Goal: Use online tool/utility

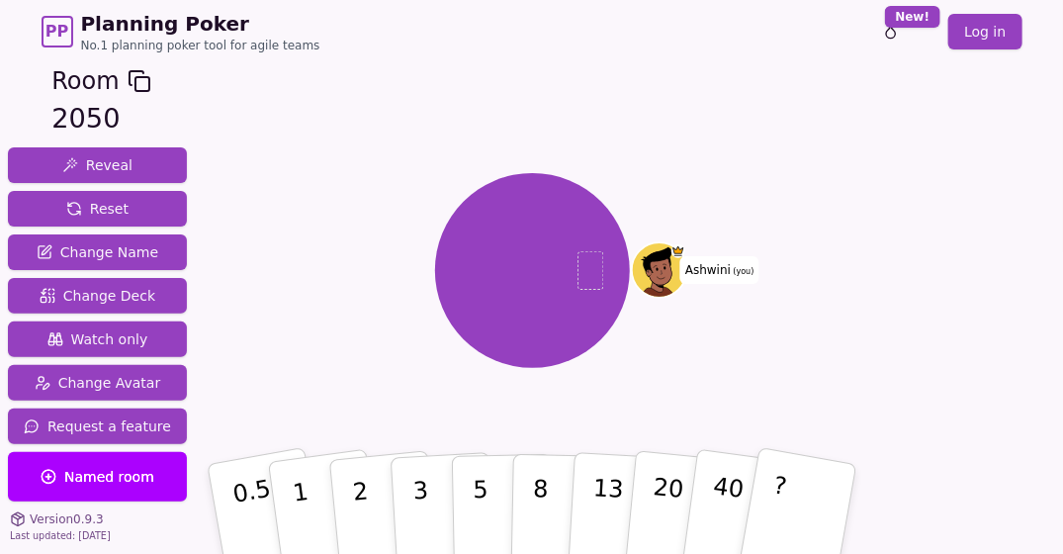
click at [1014, 254] on div "Room 2050 Reveal Reset Change Name Change Deck Watch only Change Avatar Request…" at bounding box center [531, 335] width 1063 height 544
click at [1061, 253] on div "Room 2050 Reveal Reset Change Name Change Deck Watch only Change Avatar Request…" at bounding box center [531, 335] width 1063 height 544
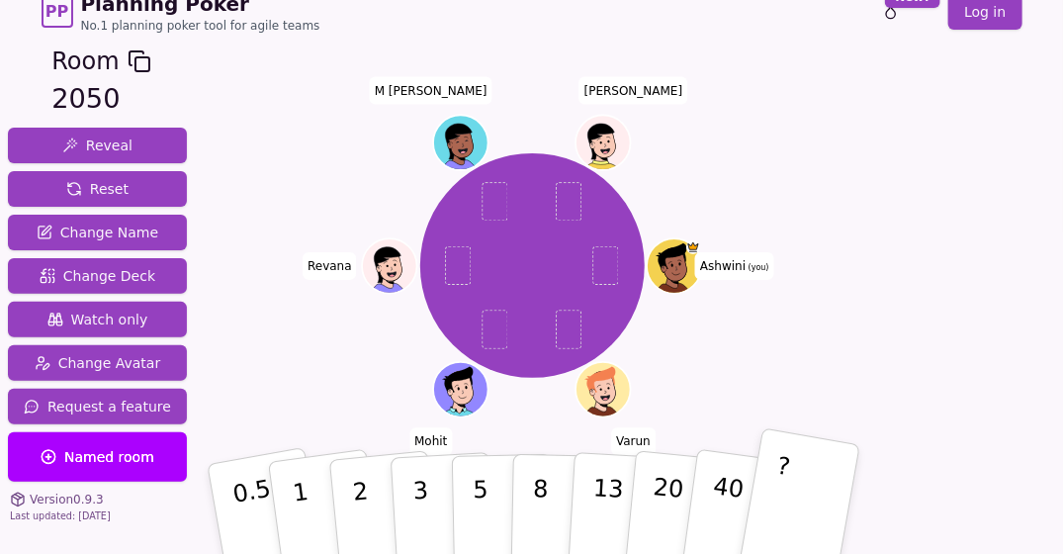
scroll to position [19, 0]
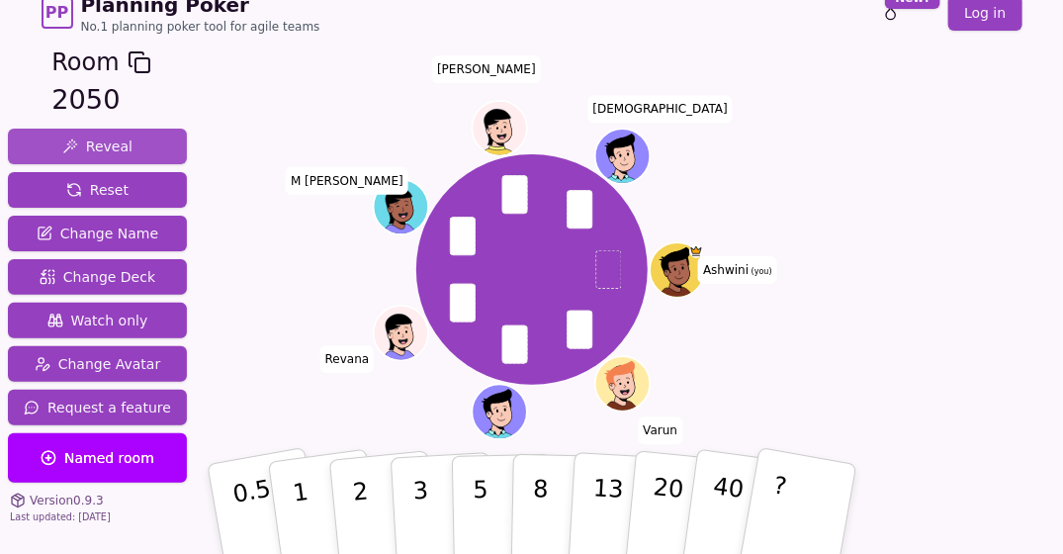
click at [93, 142] on span "Reveal" at bounding box center [97, 146] width 70 height 20
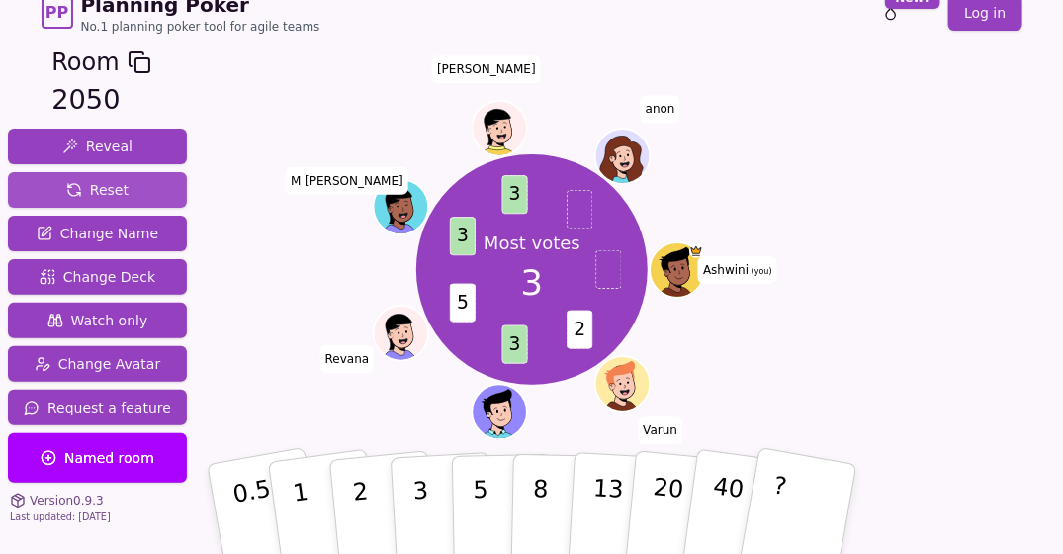
click at [105, 186] on span "Reset" at bounding box center [97, 190] width 62 height 20
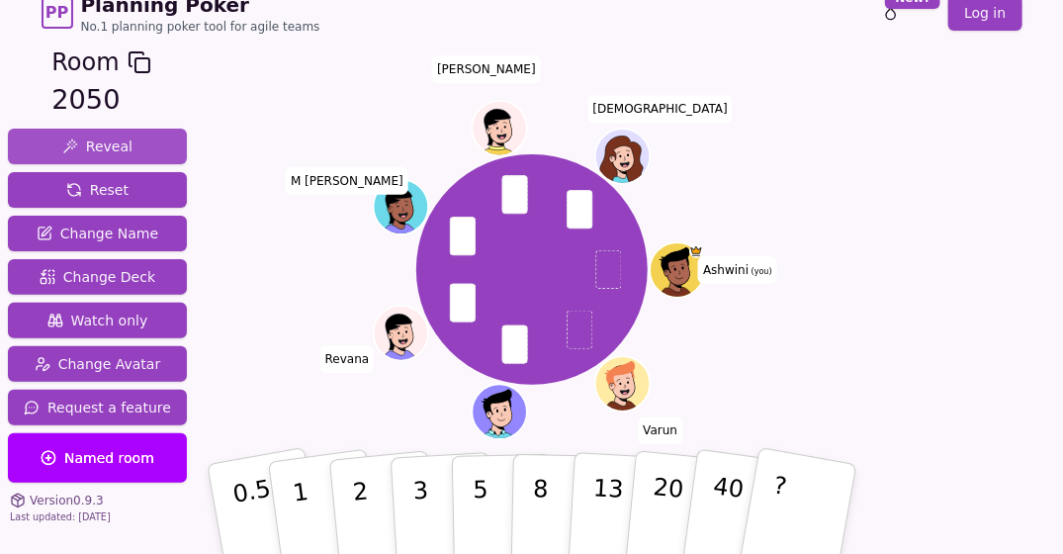
click at [93, 141] on span "Reveal" at bounding box center [97, 146] width 70 height 20
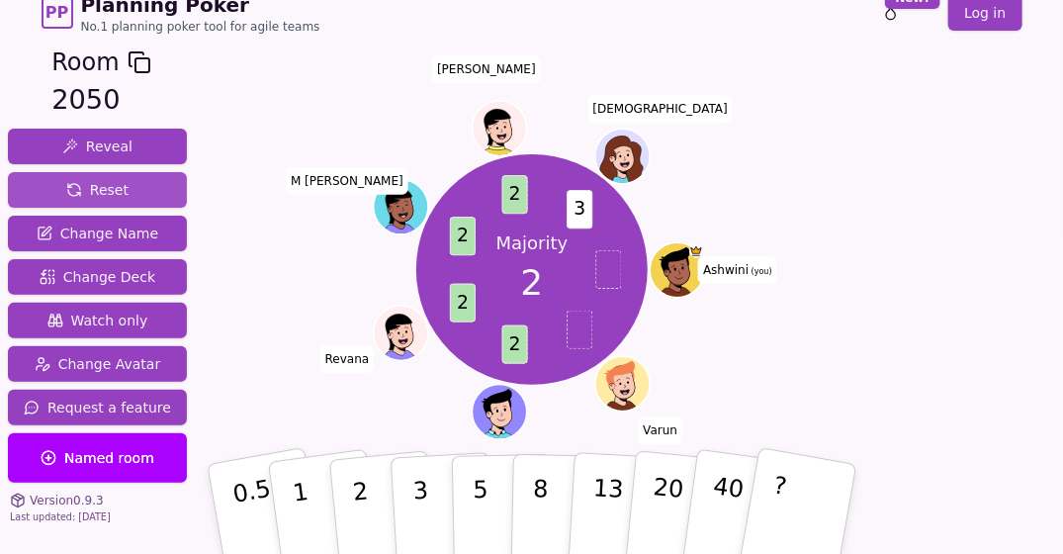
click at [108, 190] on span "Reset" at bounding box center [97, 190] width 62 height 20
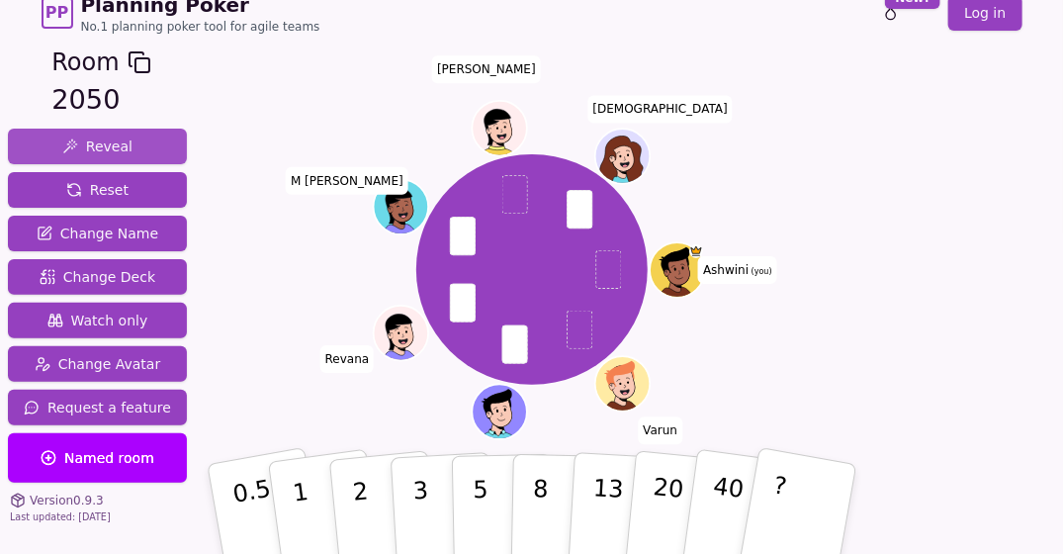
click at [107, 144] on span "Reveal" at bounding box center [97, 146] width 70 height 20
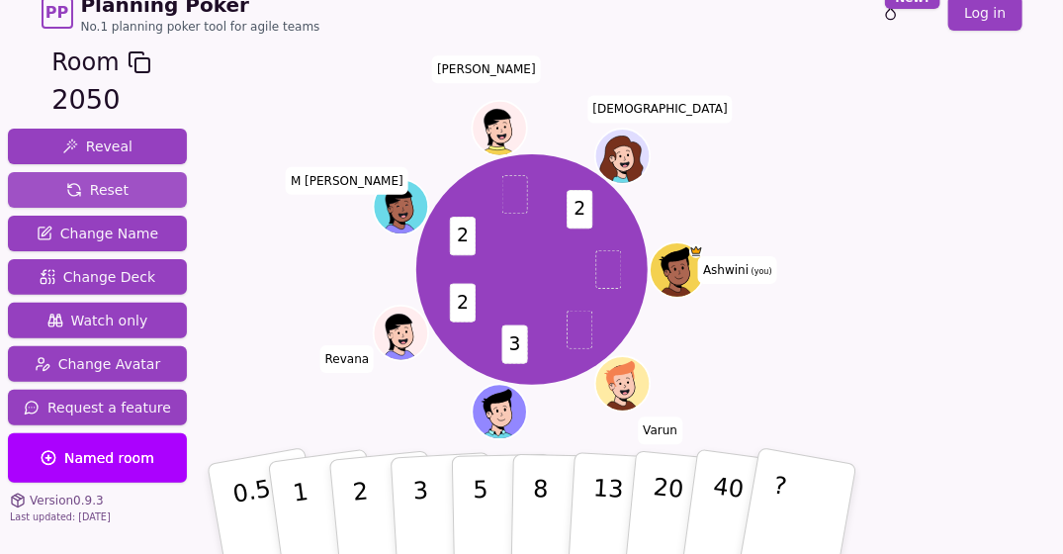
click at [99, 180] on span "Reset" at bounding box center [97, 190] width 62 height 20
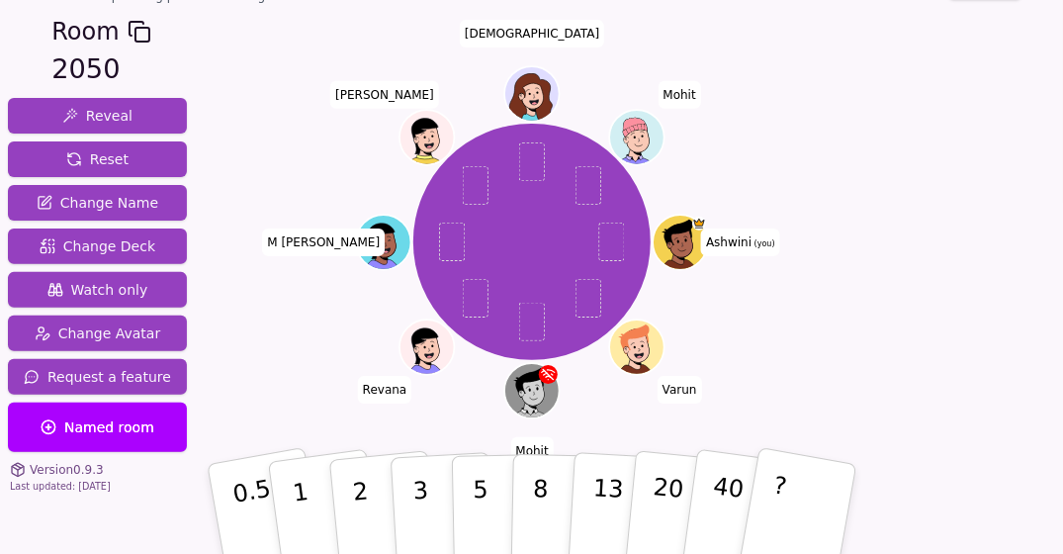
scroll to position [53, 0]
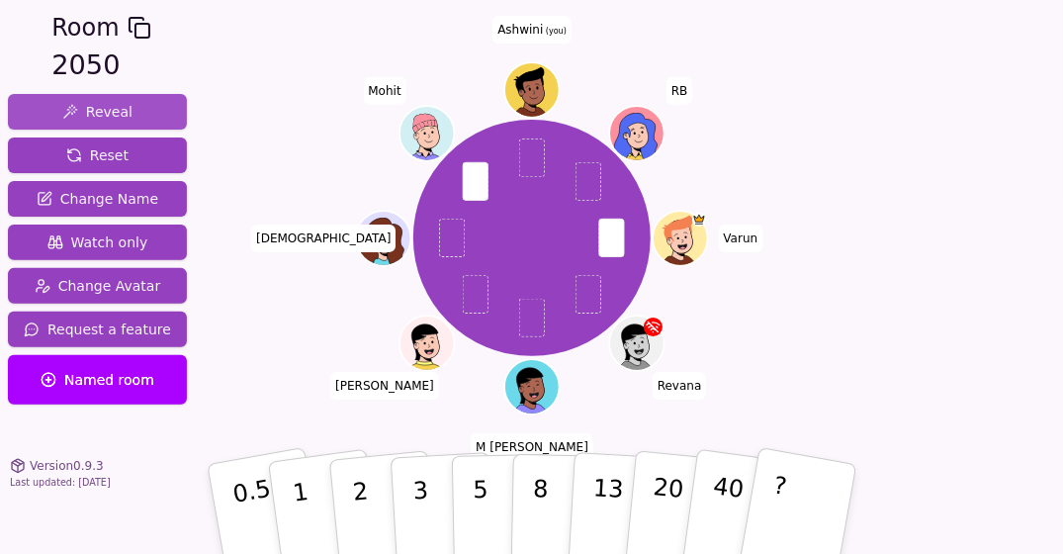
click at [98, 110] on span "Reveal" at bounding box center [97, 112] width 70 height 20
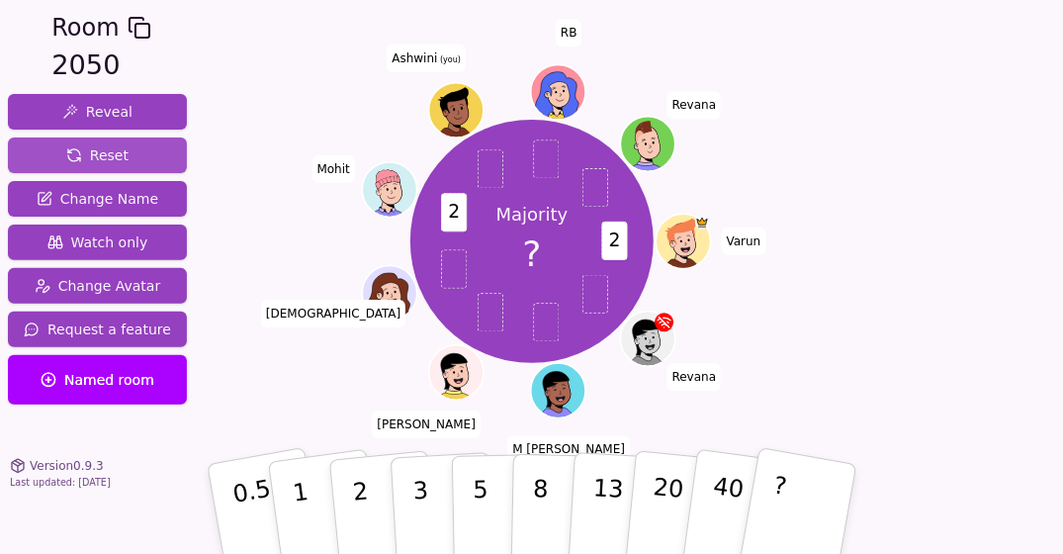
click at [94, 155] on span "Reset" at bounding box center [97, 155] width 62 height 20
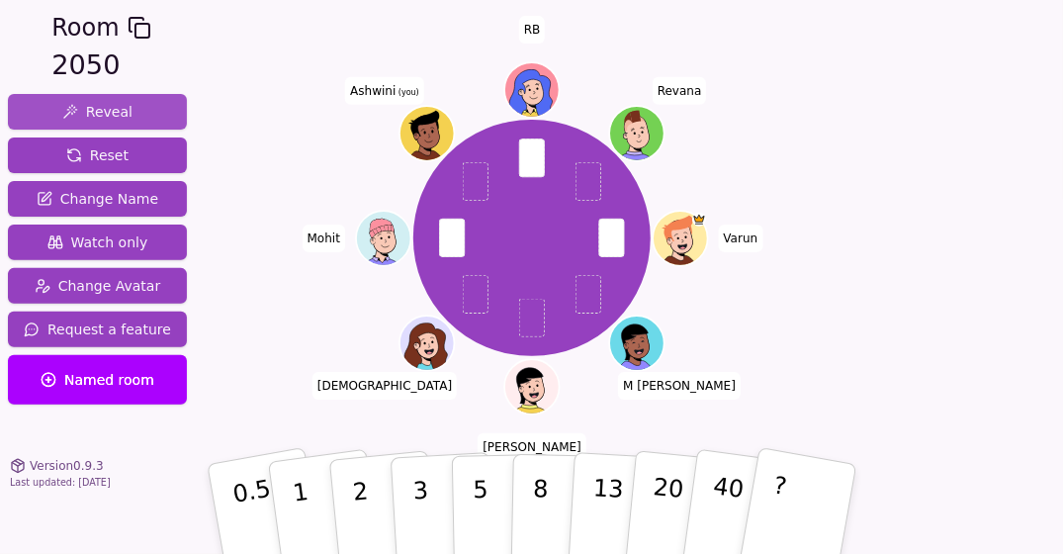
click at [99, 110] on span "Reveal" at bounding box center [97, 112] width 70 height 20
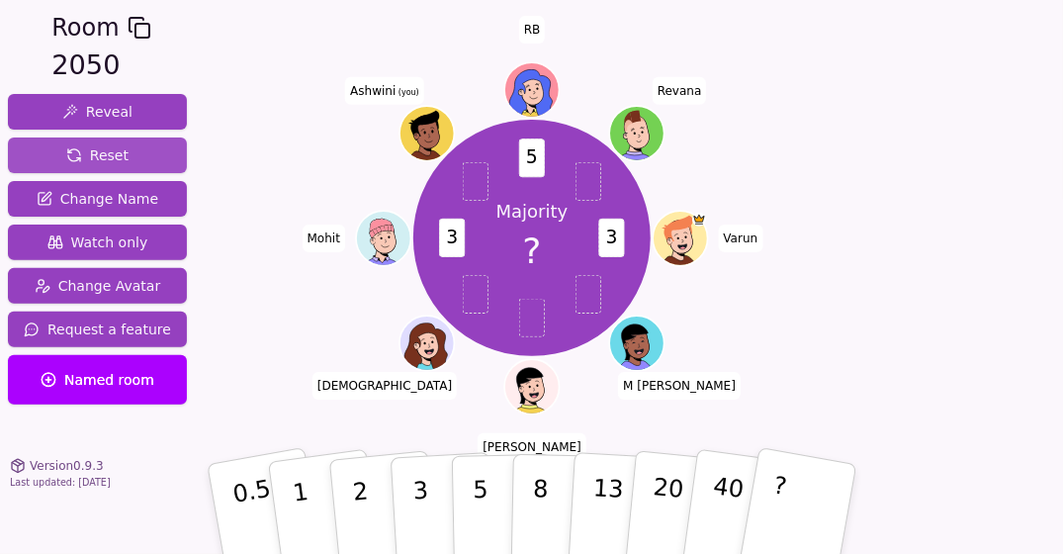
click at [100, 150] on span "Reset" at bounding box center [97, 155] width 62 height 20
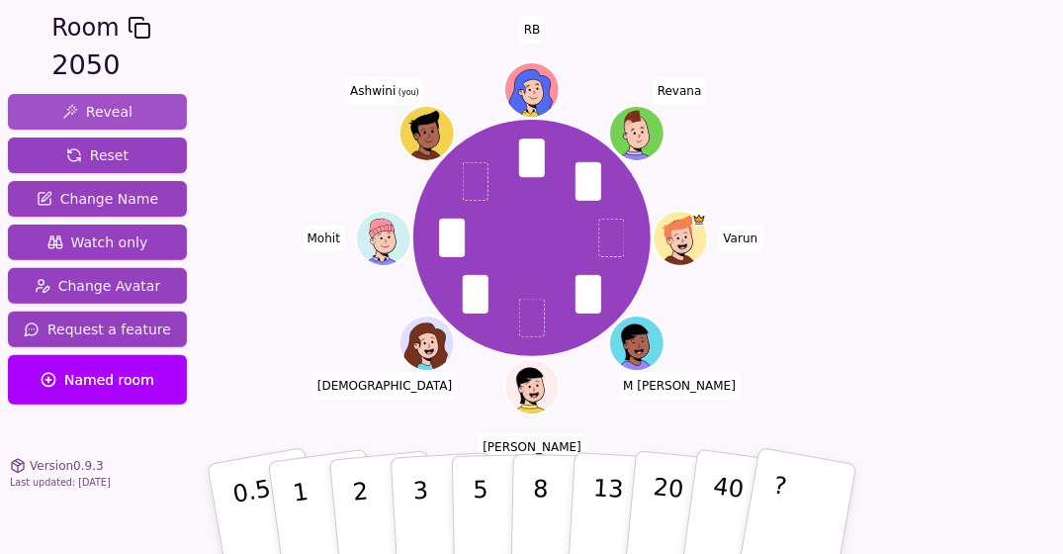
click at [103, 106] on span "Reveal" at bounding box center [97, 112] width 70 height 20
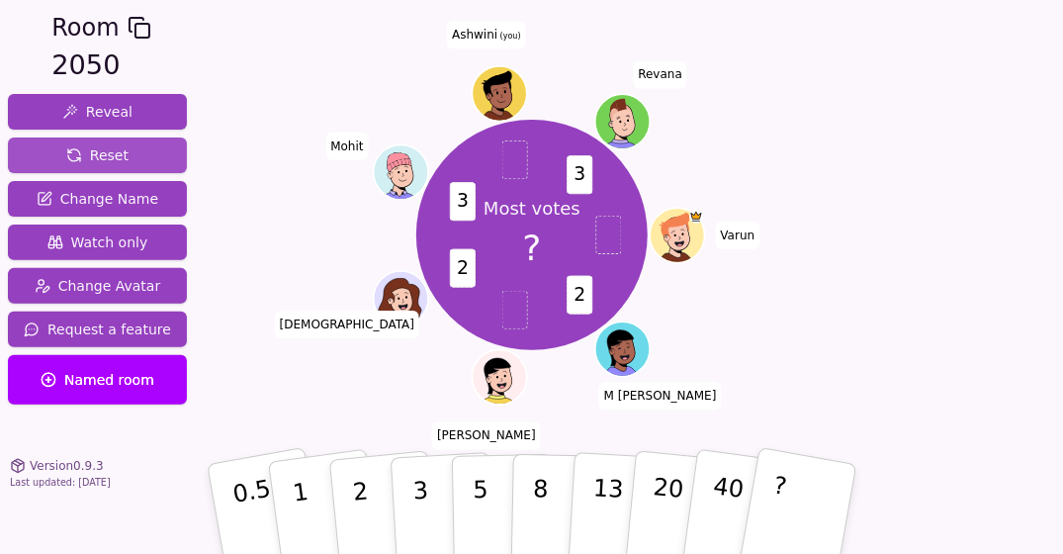
click at [105, 154] on span "Reset" at bounding box center [97, 155] width 62 height 20
